Goal: Task Accomplishment & Management: Use online tool/utility

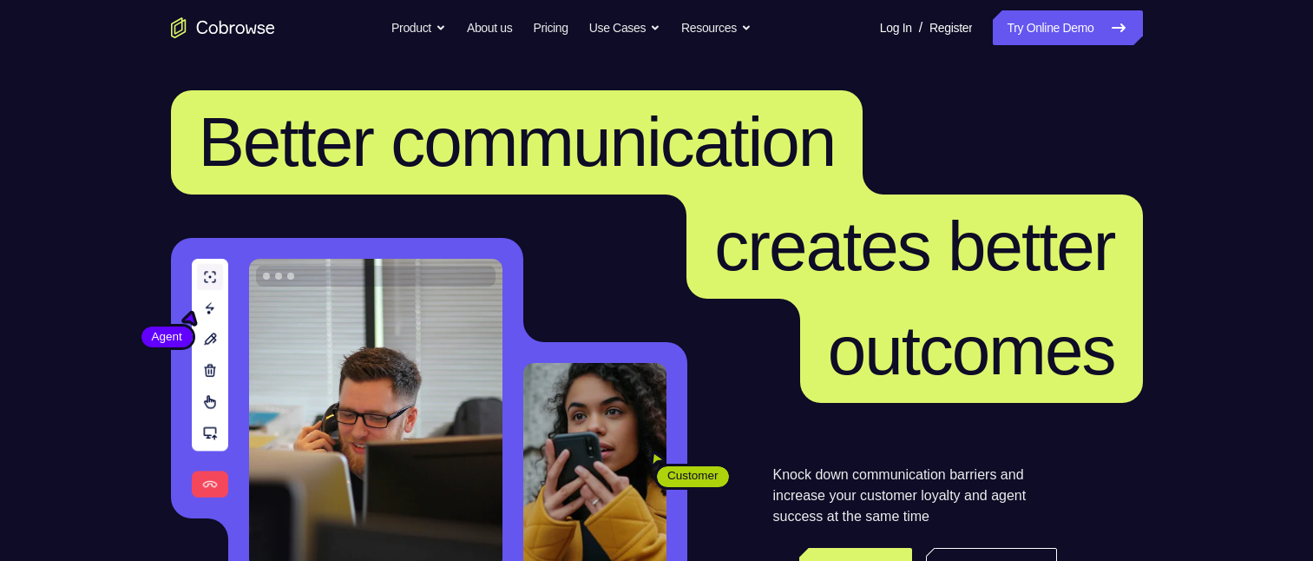
scroll to position [35, 0]
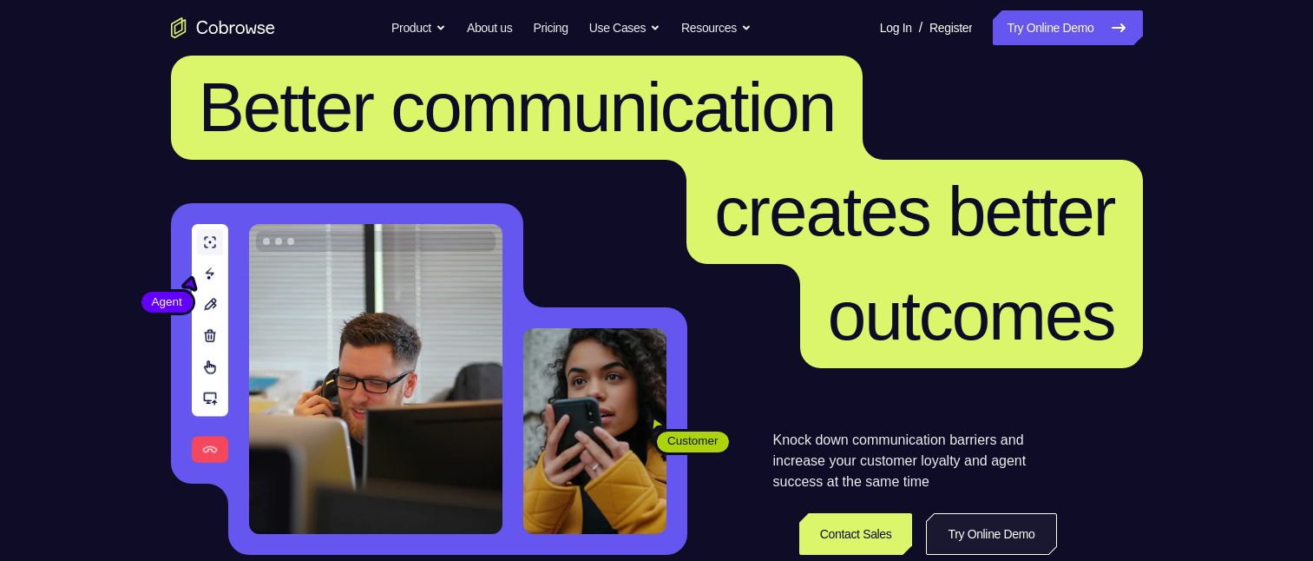
click at [987, 534] on link "Try Online Demo" at bounding box center [991, 534] width 130 height 42
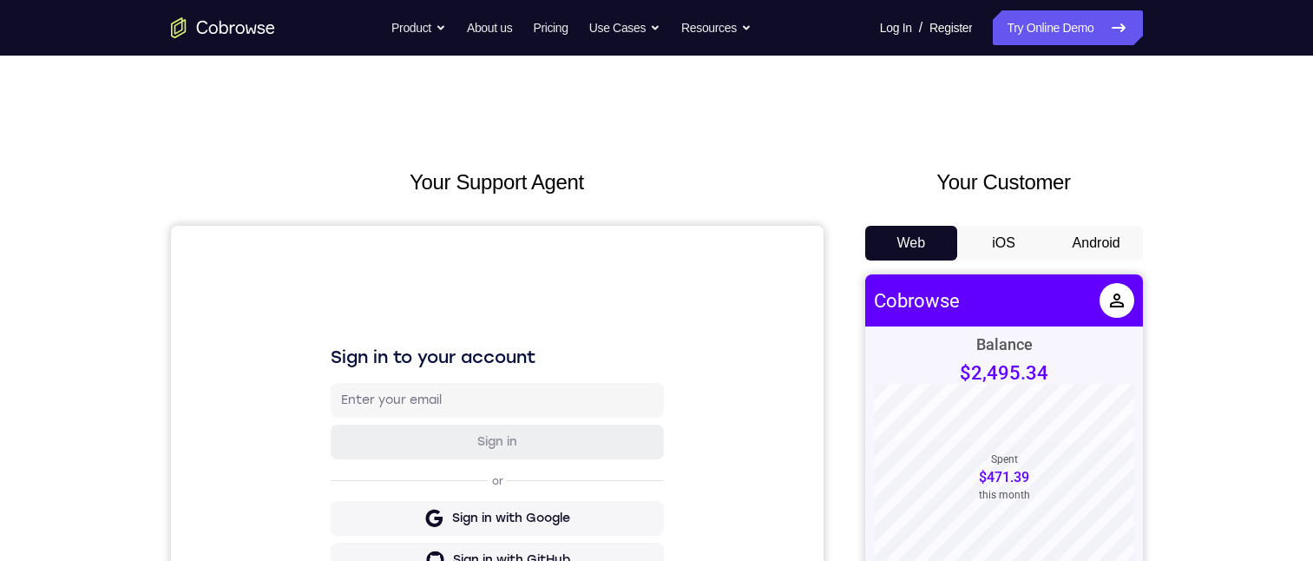
drag, startPoint x: 1085, startPoint y: 246, endPoint x: 248, endPoint y: 6, distance: 871.1
click at [1085, 246] on button "Android" at bounding box center [1096, 243] width 93 height 35
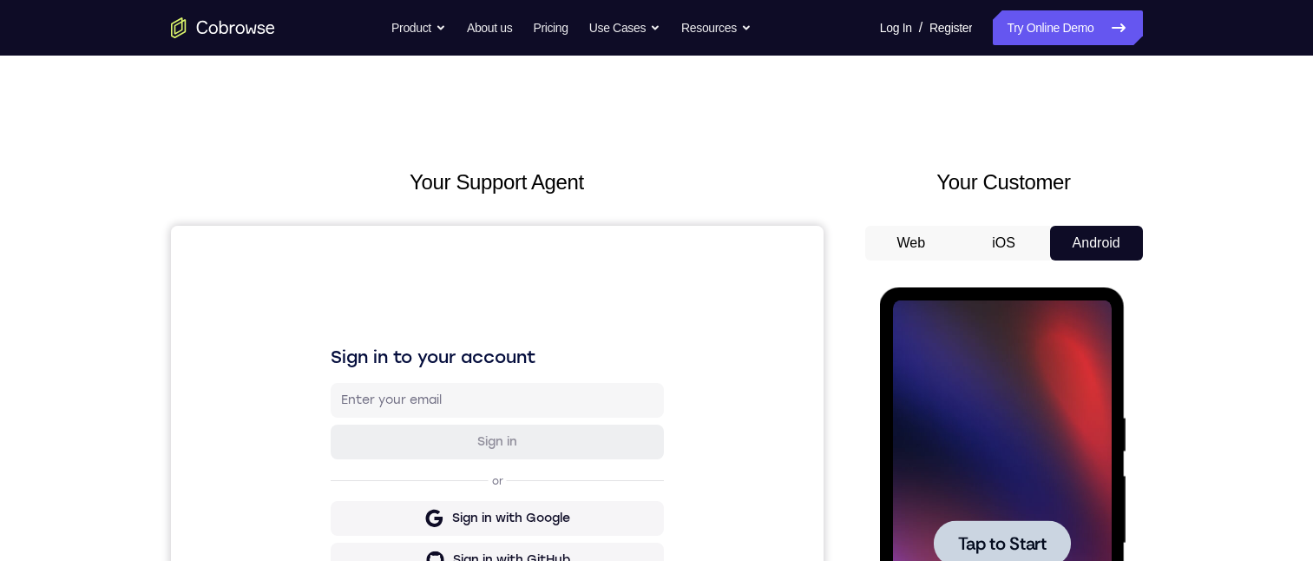
click at [993, 392] on div at bounding box center [1002, 543] width 219 height 486
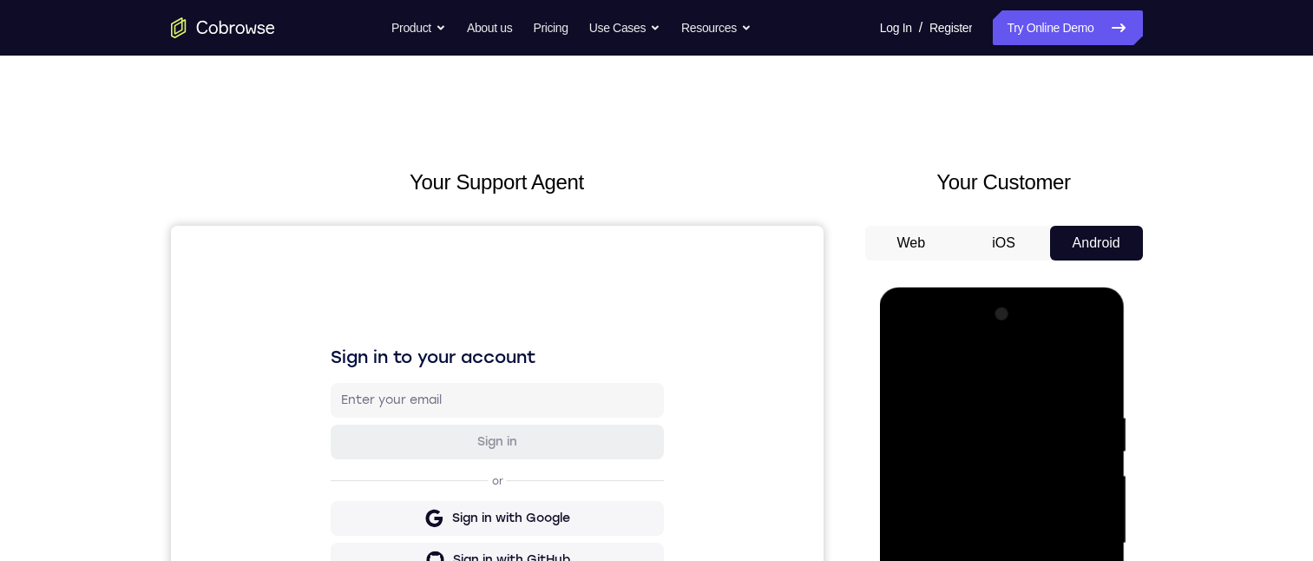
scroll to position [226, 0]
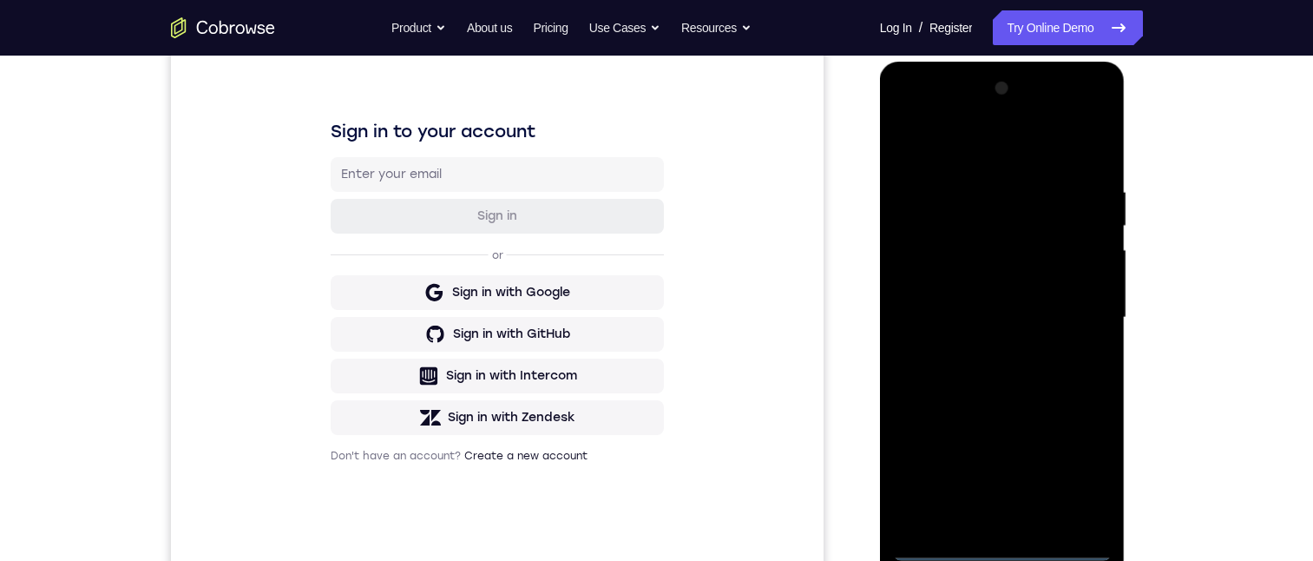
click at [1012, 542] on div at bounding box center [1002, 318] width 219 height 486
click at [1003, 548] on div at bounding box center [1002, 318] width 219 height 486
click at [1070, 475] on div at bounding box center [1002, 318] width 219 height 486
click at [944, 130] on div at bounding box center [1002, 318] width 219 height 486
click at [1085, 318] on div at bounding box center [1002, 318] width 219 height 486
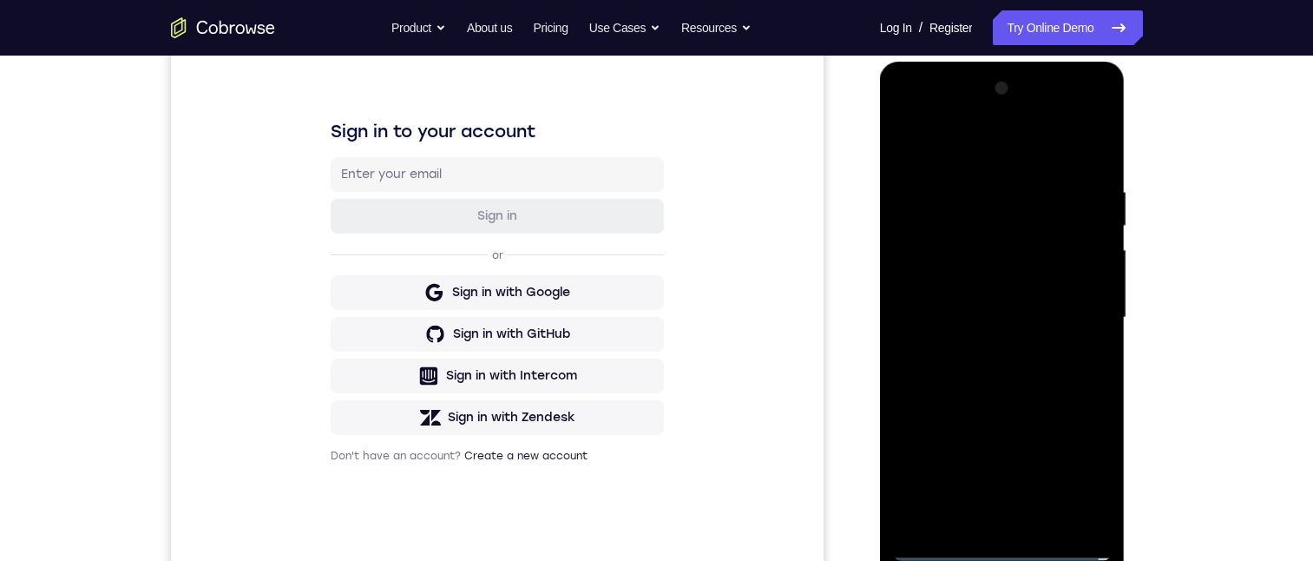
click at [973, 519] on div at bounding box center [1002, 318] width 219 height 486
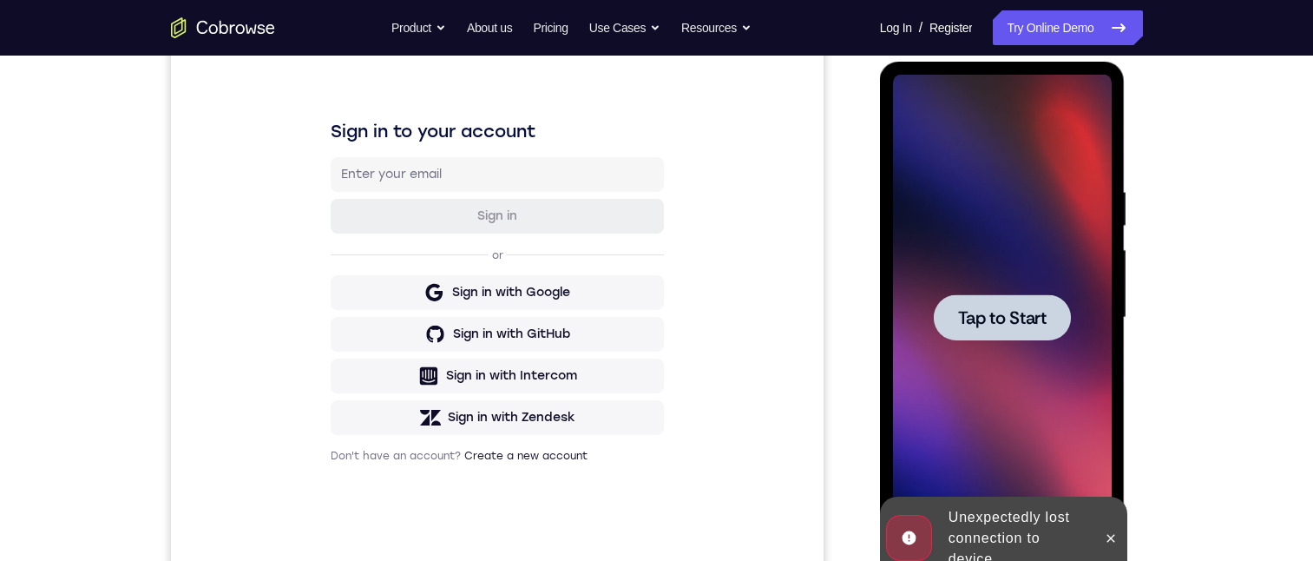
click at [974, 483] on div at bounding box center [1002, 318] width 219 height 486
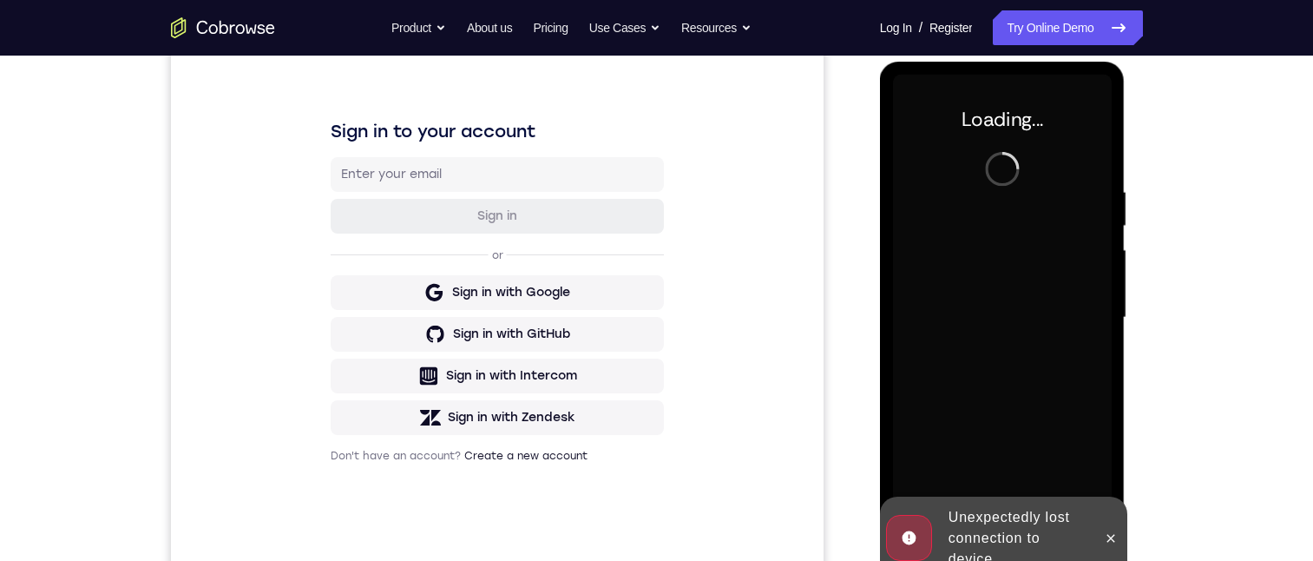
click at [1105, 555] on div at bounding box center [1111, 537] width 28 height 83
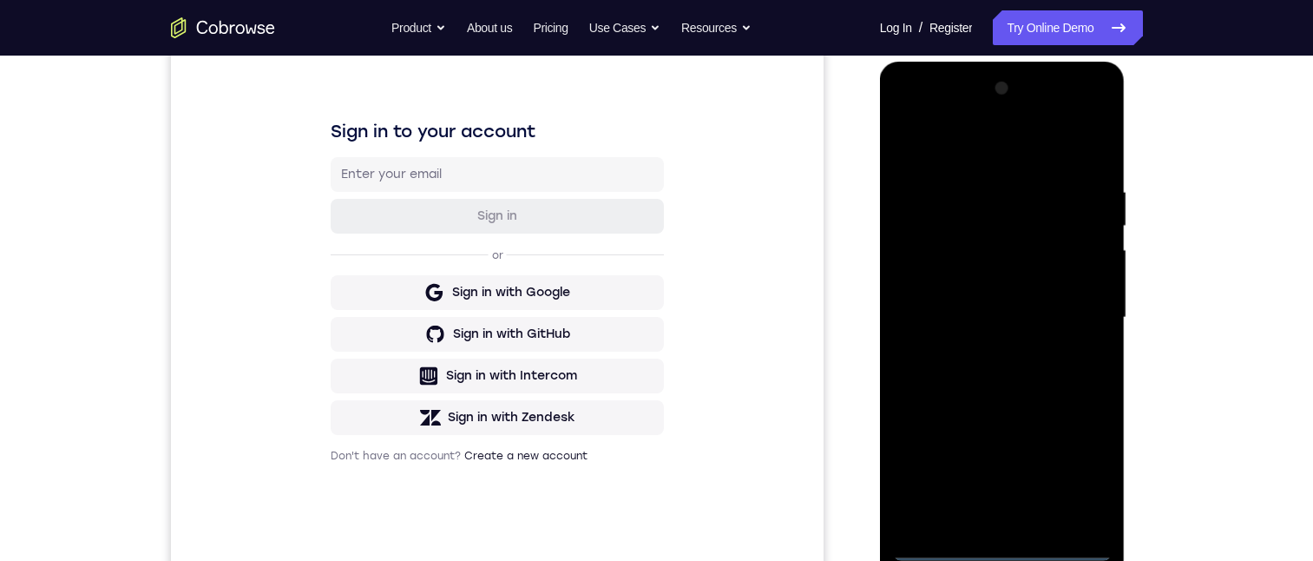
click at [1005, 543] on div at bounding box center [1002, 318] width 219 height 486
click at [1092, 464] on div at bounding box center [1002, 318] width 219 height 486
